Goal: Task Accomplishment & Management: Manage account settings

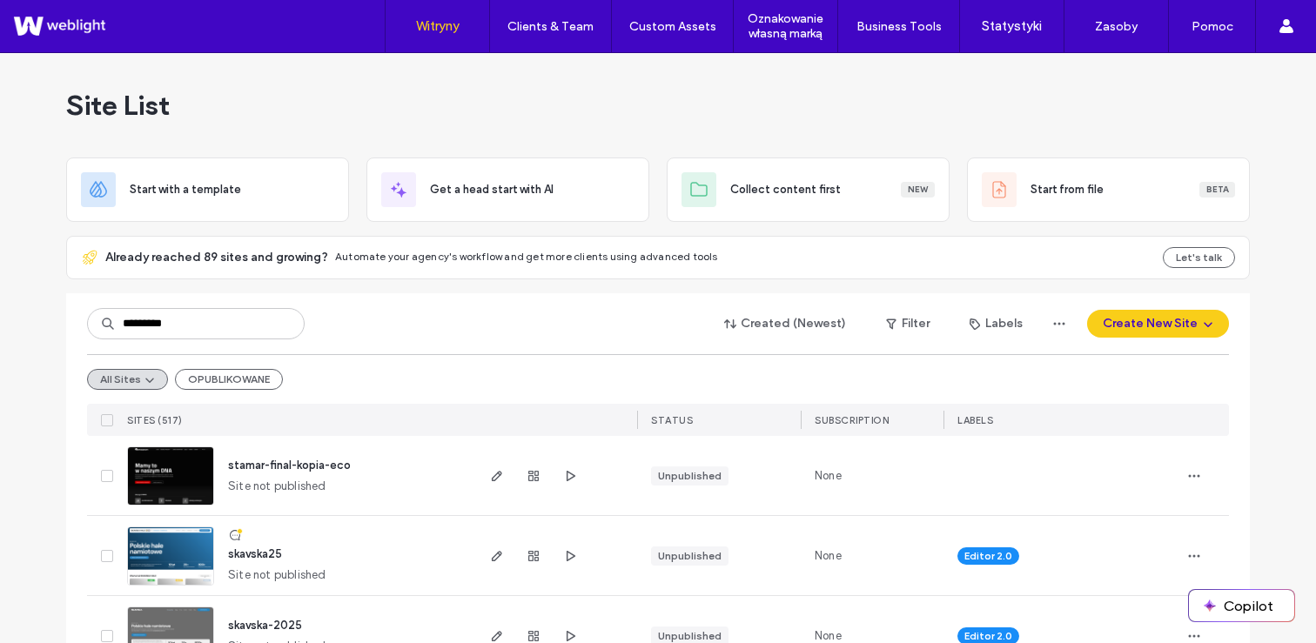
type input "*********"
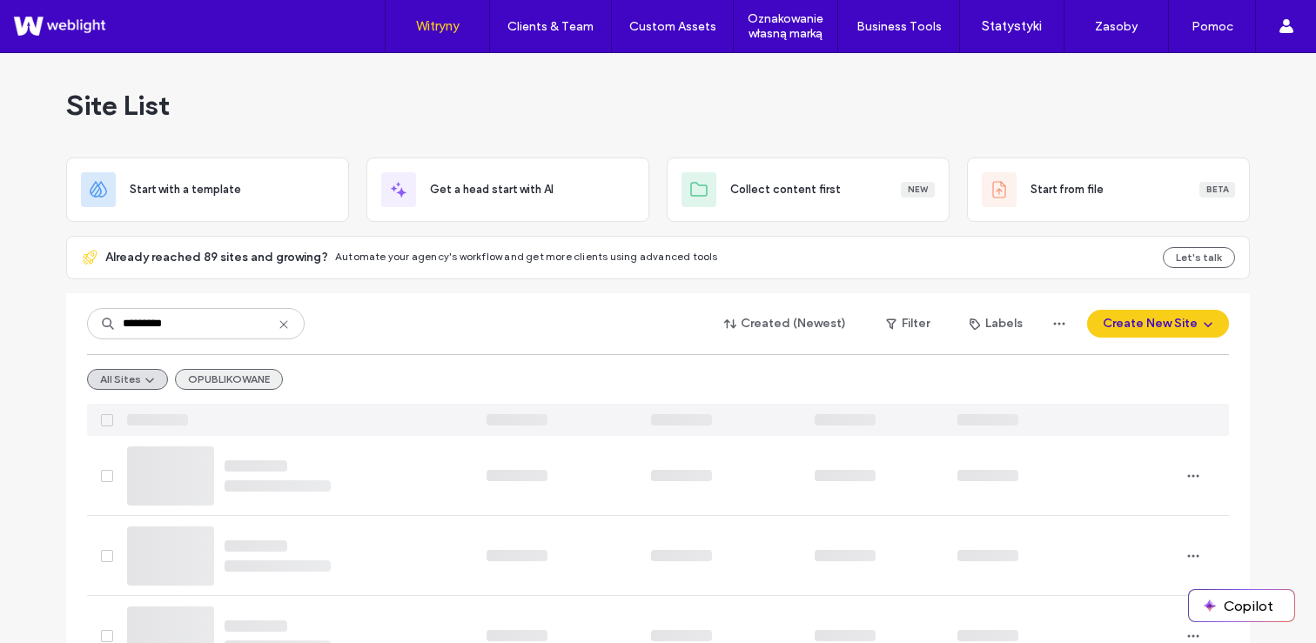
click at [220, 386] on button "OPUBLIKOWANE" at bounding box center [229, 379] width 108 height 21
click at [210, 329] on input at bounding box center [196, 323] width 218 height 31
type input "*********"
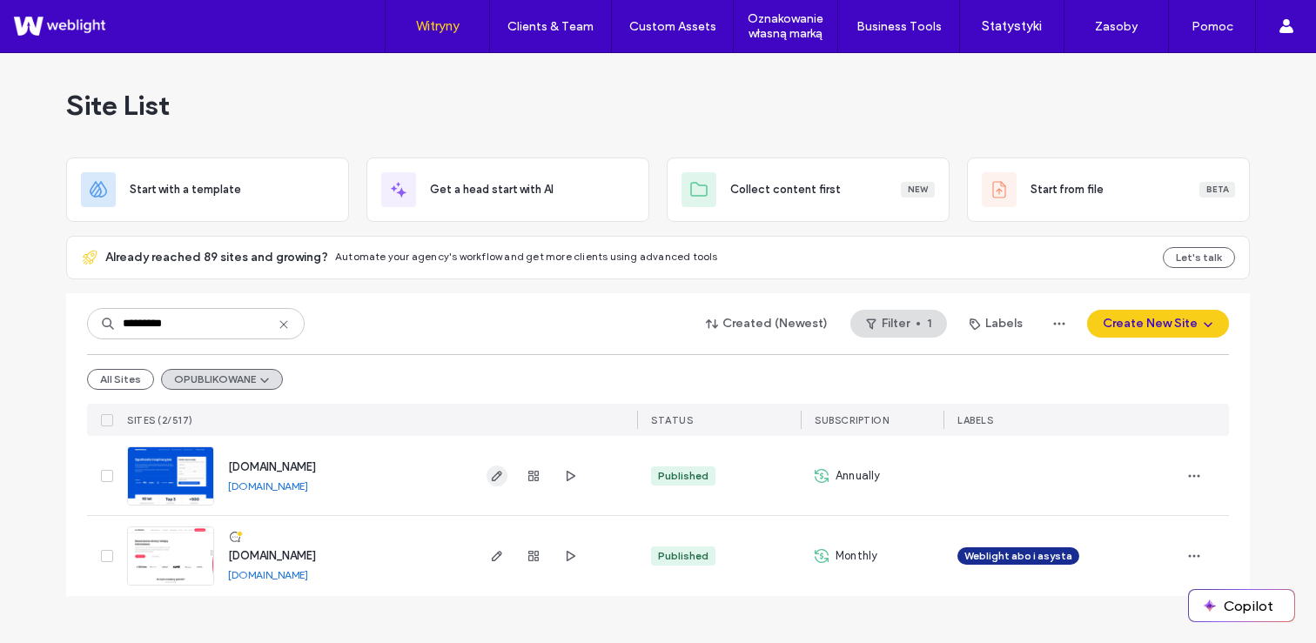
click at [501, 474] on use "button" at bounding box center [497, 476] width 10 height 10
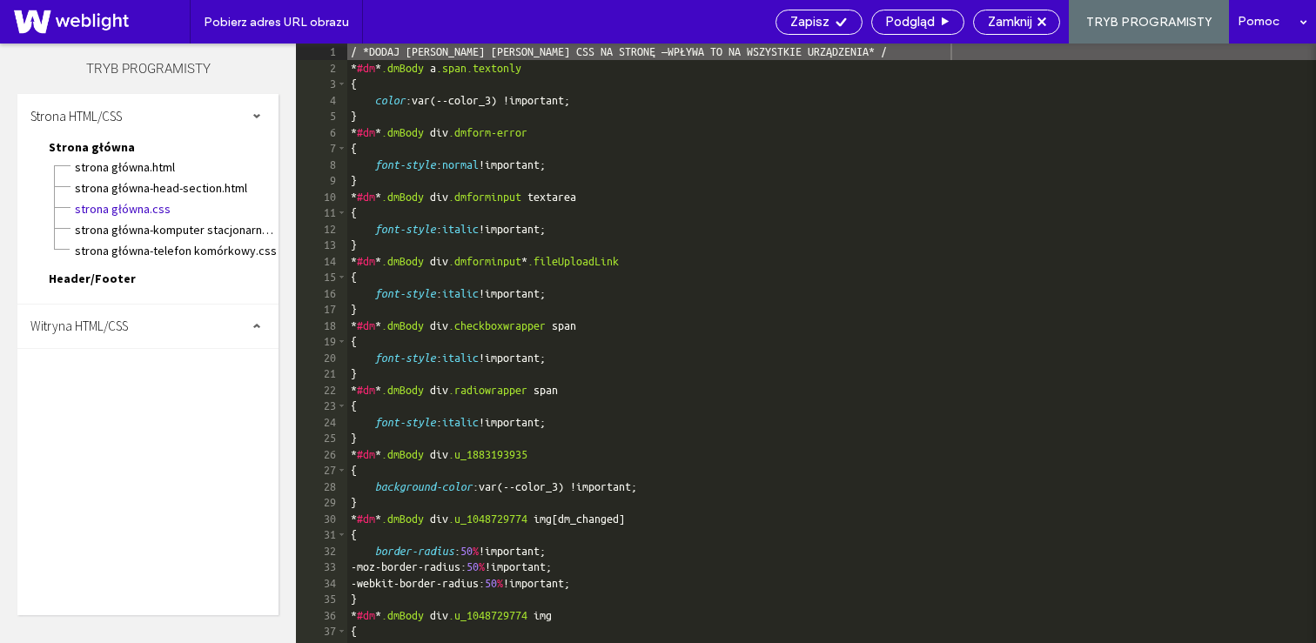
click at [138, 320] on div "Witryna HTML/CSS" at bounding box center [147, 327] width 261 height 44
click at [109, 382] on span "body-end.html" at bounding box center [180, 381] width 198 height 17
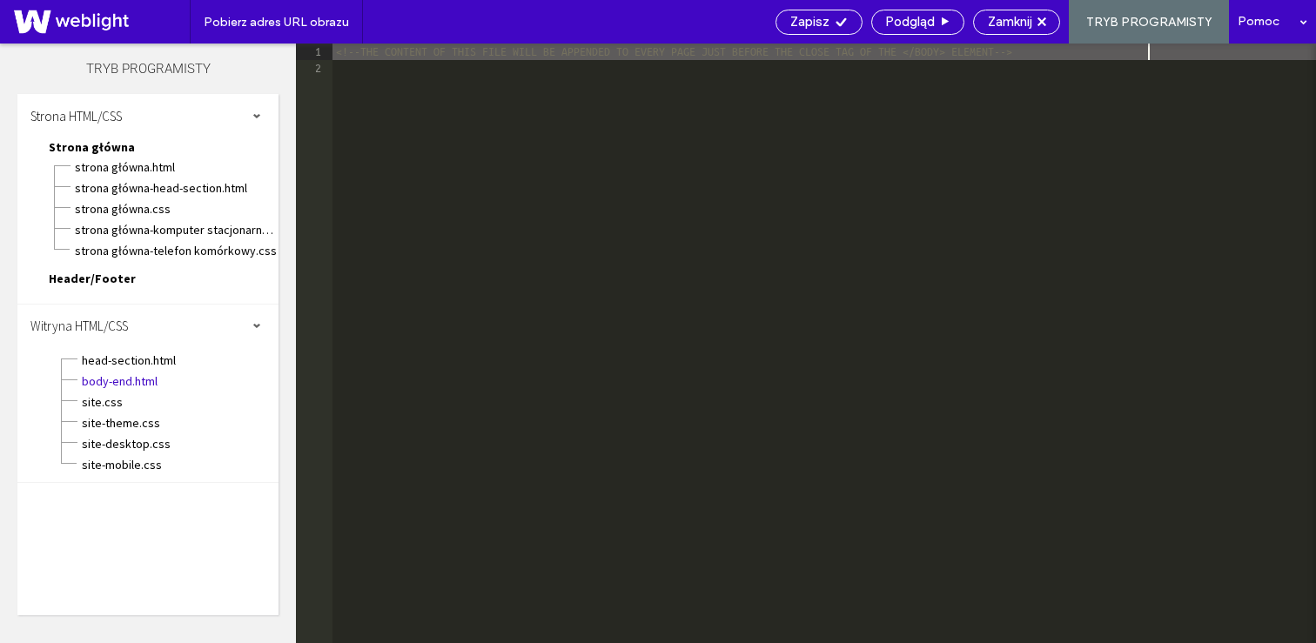
scroll to position [1, 0]
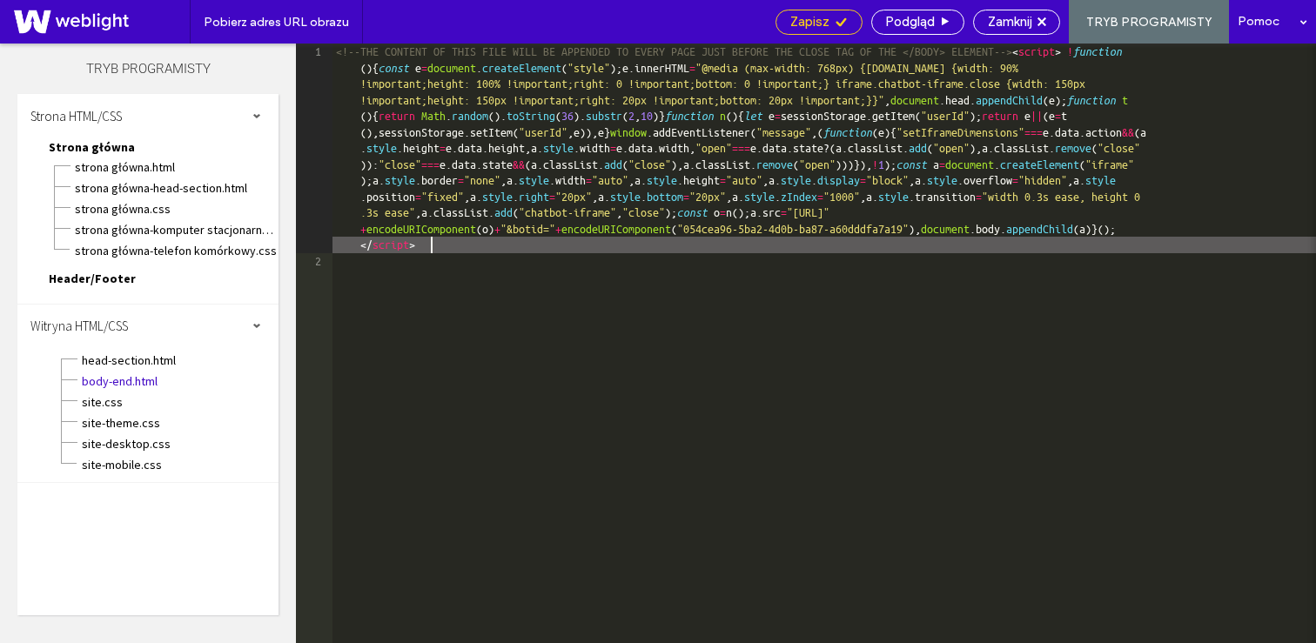
click at [816, 24] on span "Zapisz" at bounding box center [810, 22] width 39 height 16
click at [822, 32] on div "Zapisz" at bounding box center [819, 22] width 87 height 25
click at [1014, 20] on span "Zamknij" at bounding box center [1010, 22] width 44 height 16
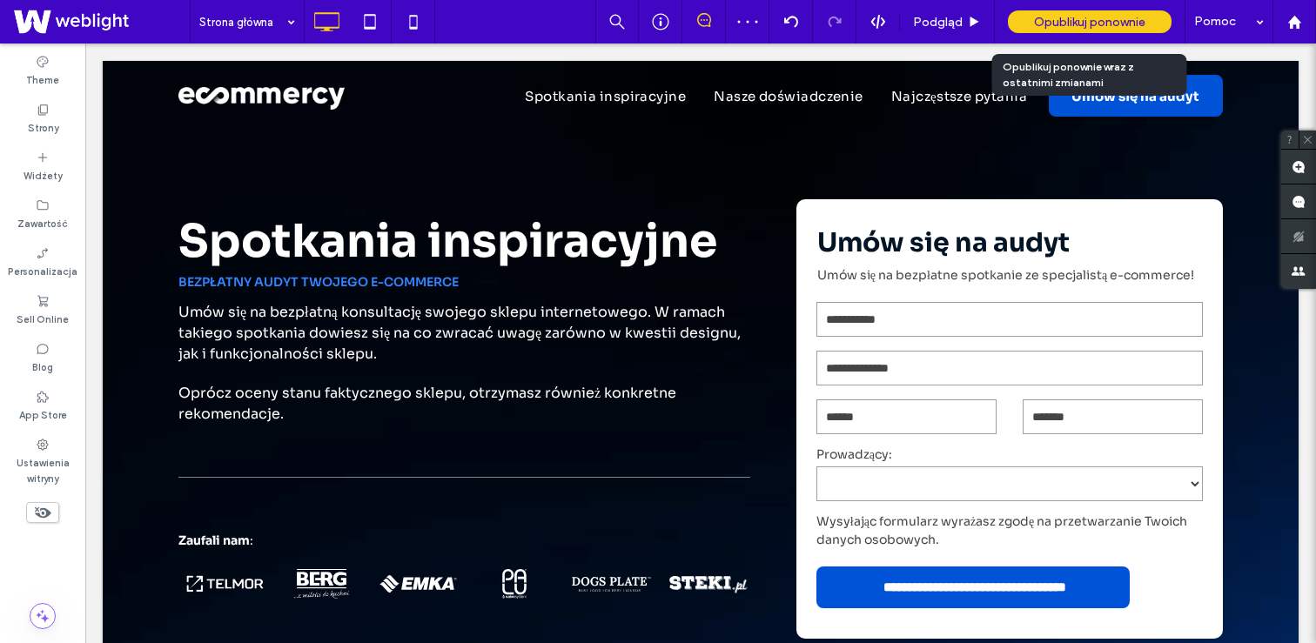
click at [1102, 23] on span "Opublikuj ponownie" at bounding box center [1089, 22] width 111 height 15
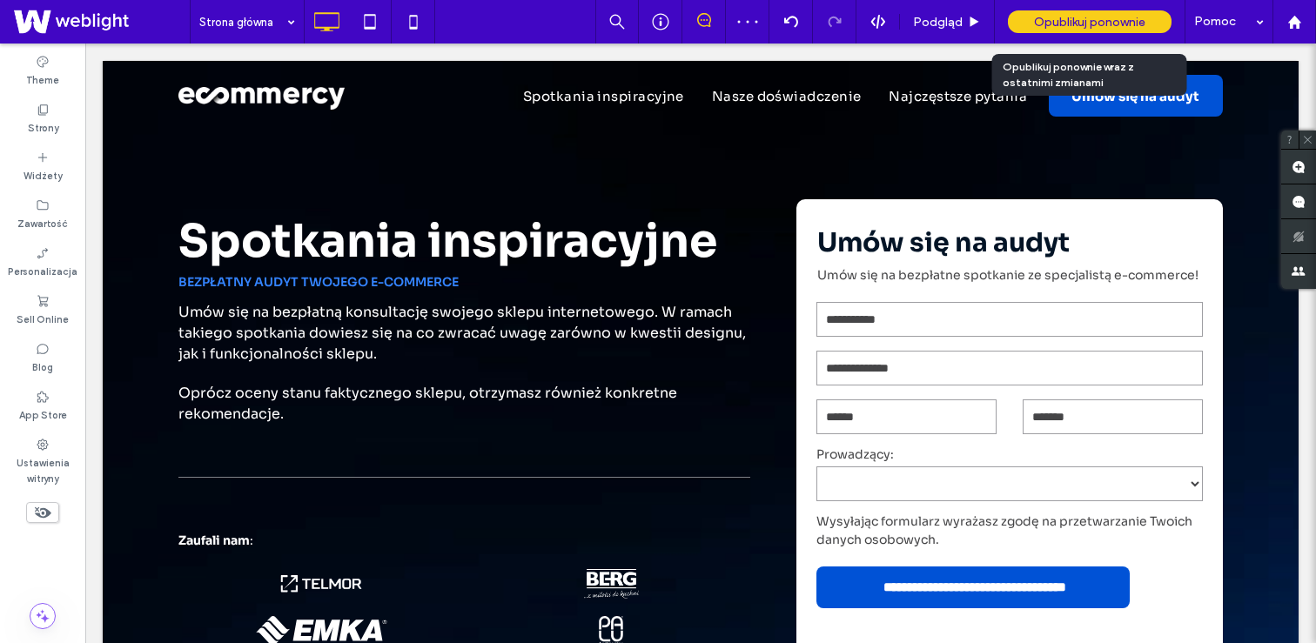
scroll to position [0, 0]
